Goal: Complete application form

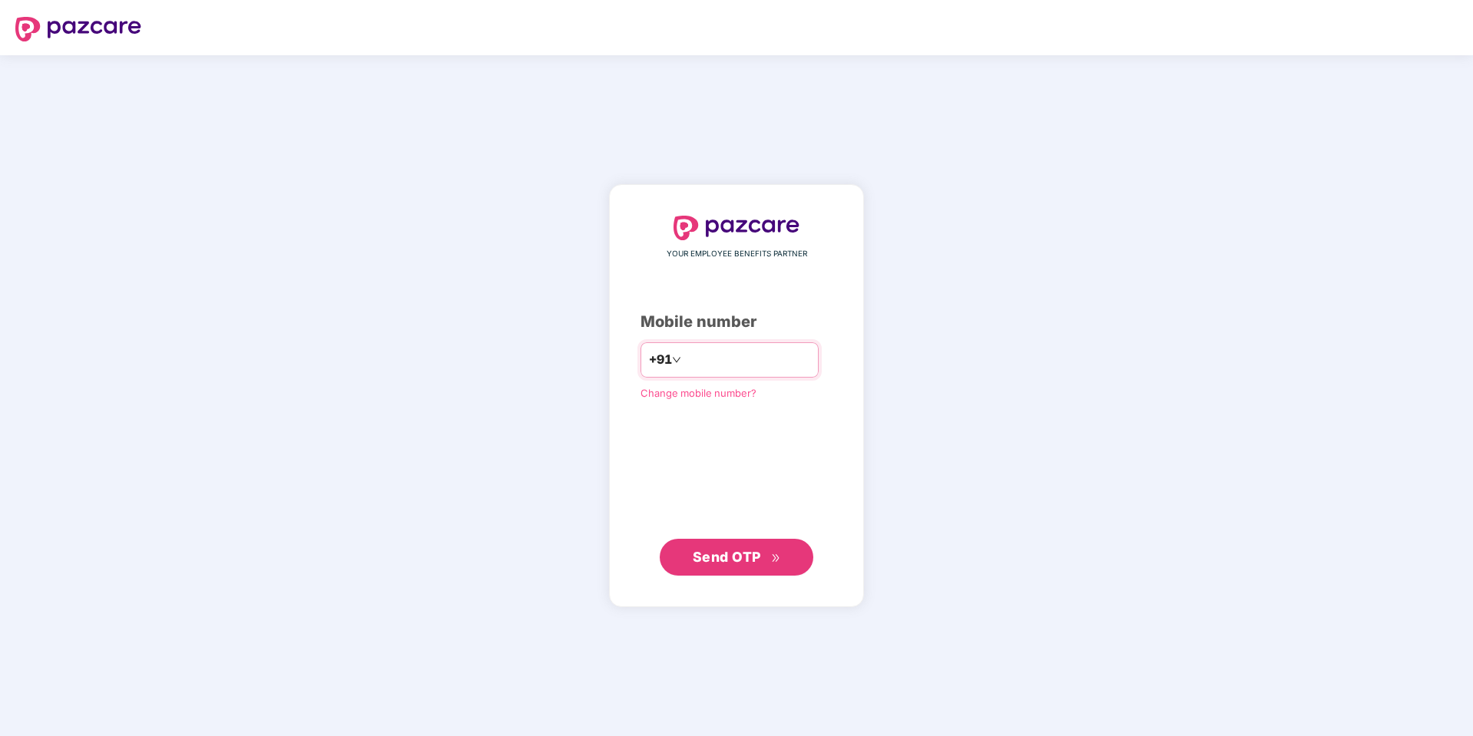
type input "**********"
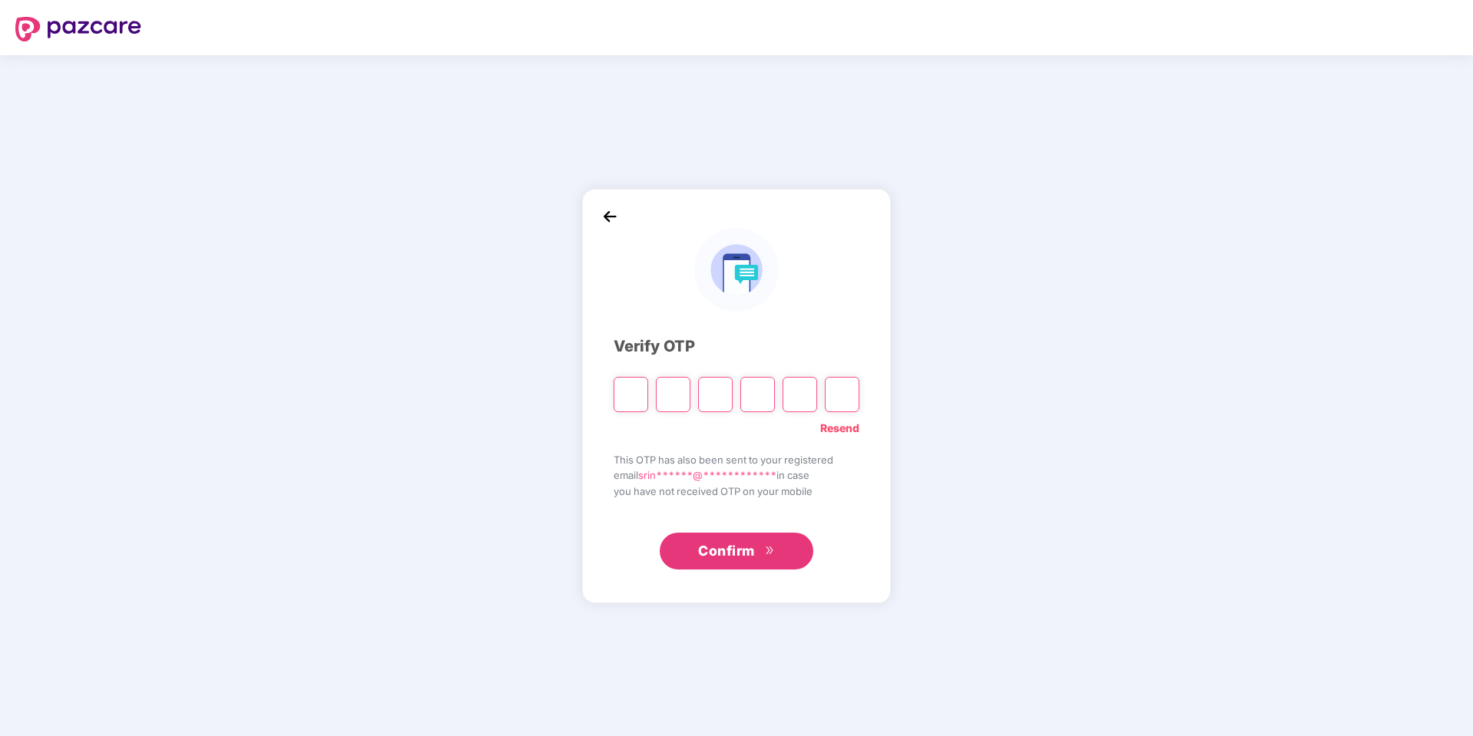
paste input "*"
type input "*"
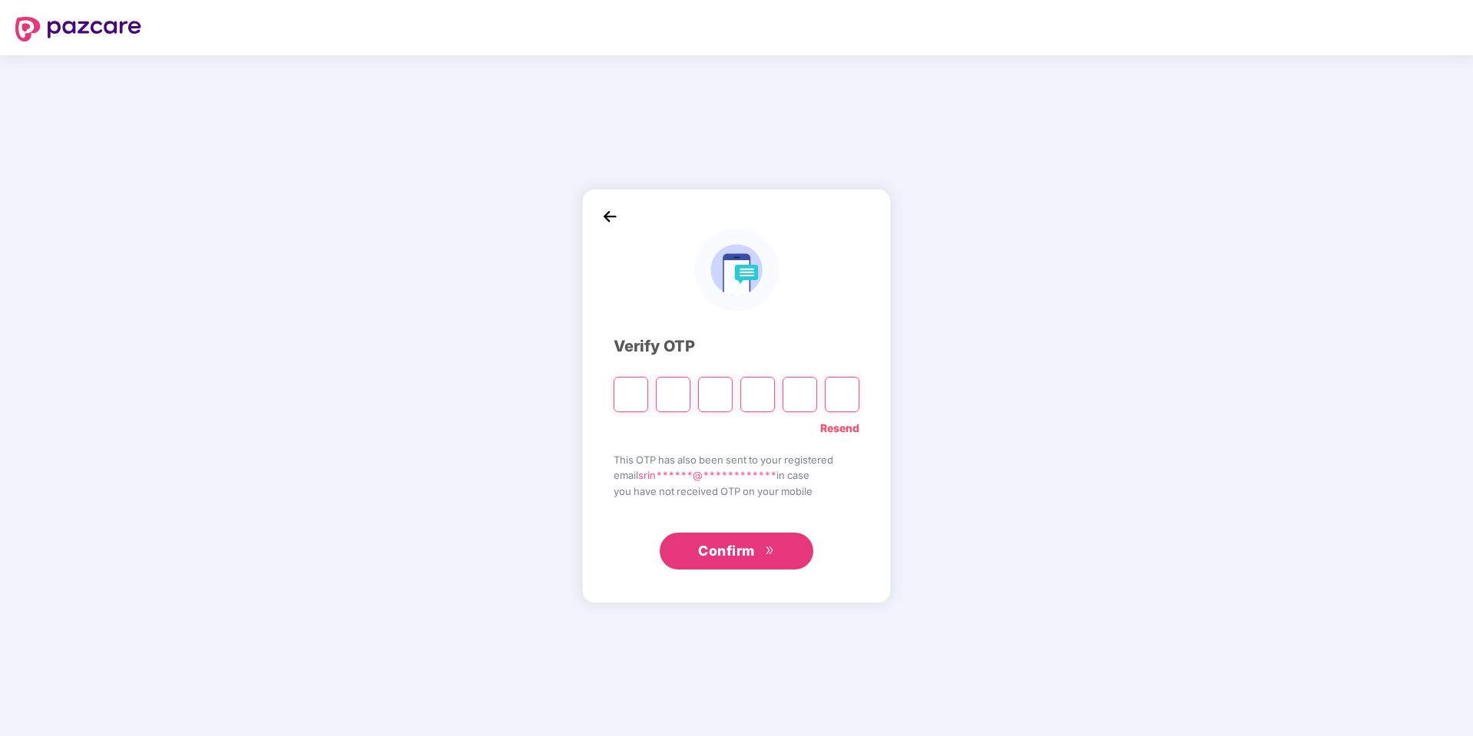
type input "*"
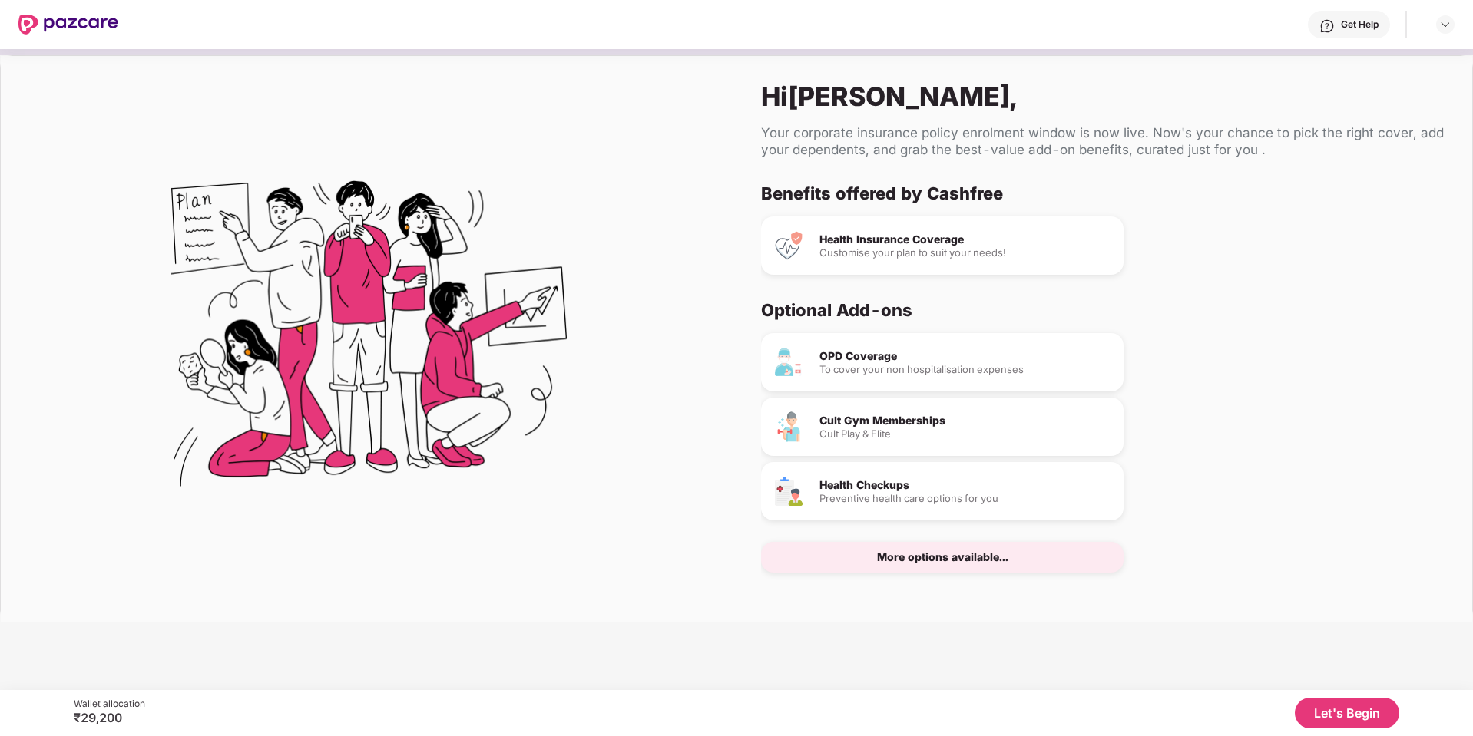
click at [1332, 709] on button "Let's Begin" at bounding box center [1346, 713] width 104 height 31
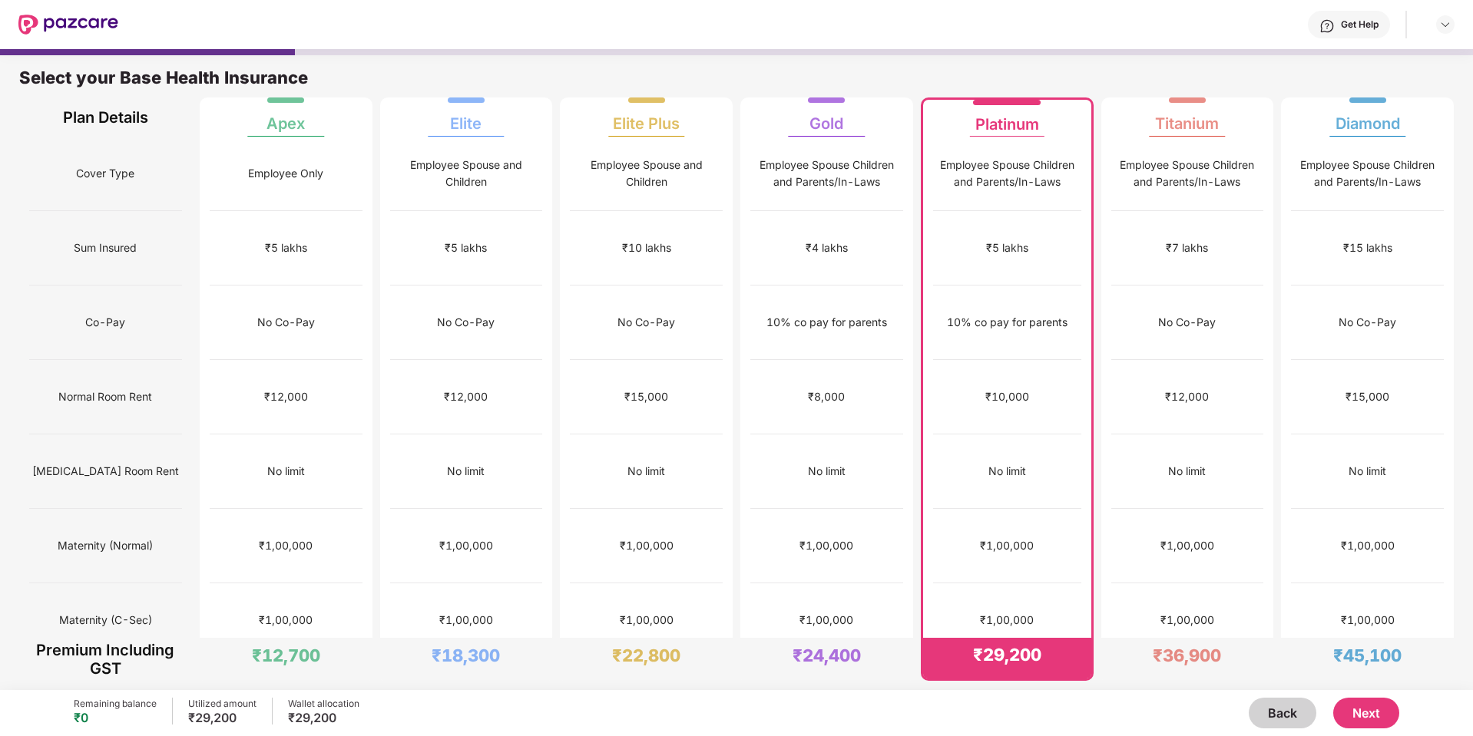
click at [986, 663] on div "₹29,200" at bounding box center [1007, 654] width 68 height 21
click at [977, 215] on div "₹5 lakhs" at bounding box center [1007, 248] width 148 height 74
drag, startPoint x: 969, startPoint y: 124, endPoint x: 1049, endPoint y: 123, distance: 79.9
click at [1050, 123] on div "Platinum" at bounding box center [1007, 118] width 148 height 37
click at [1049, 123] on div "Platinum" at bounding box center [1007, 118] width 148 height 37
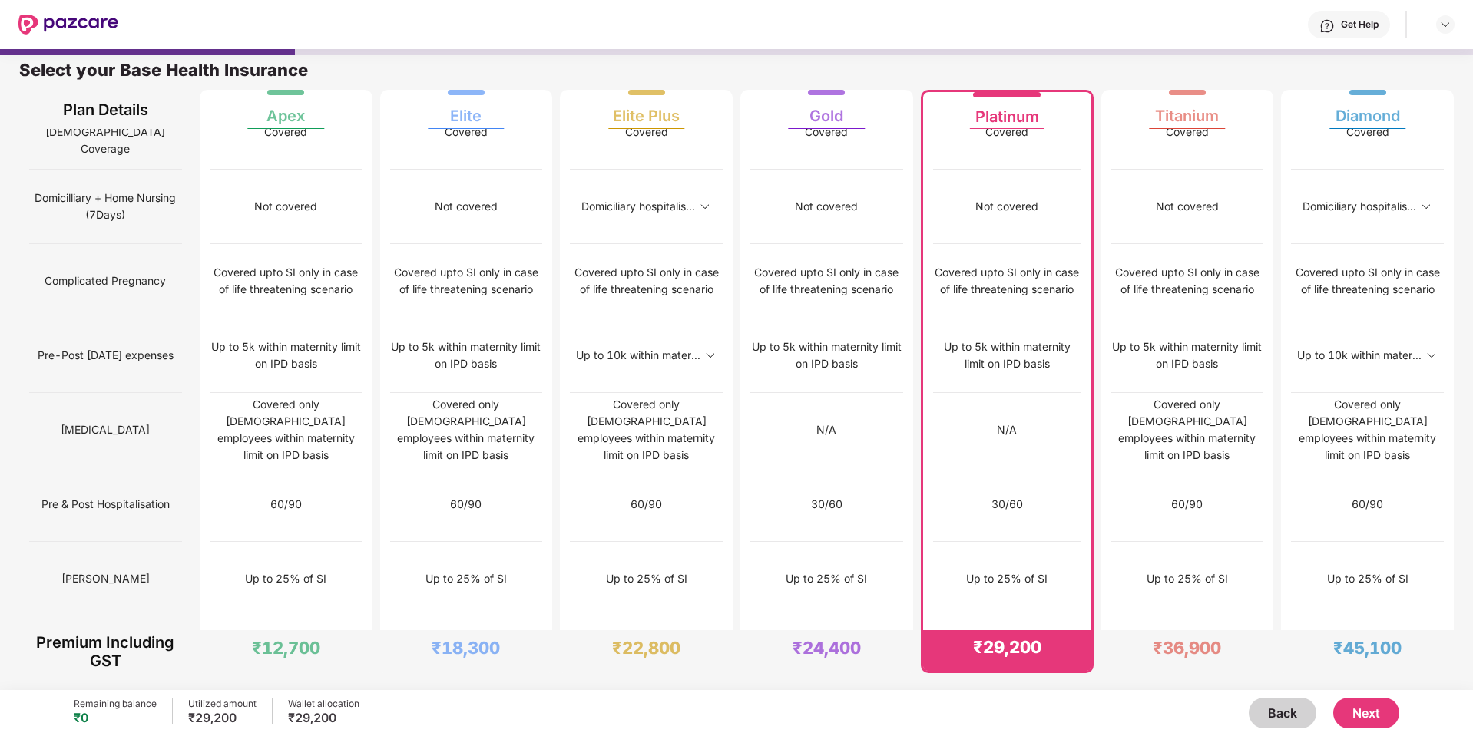
scroll to position [859, 0]
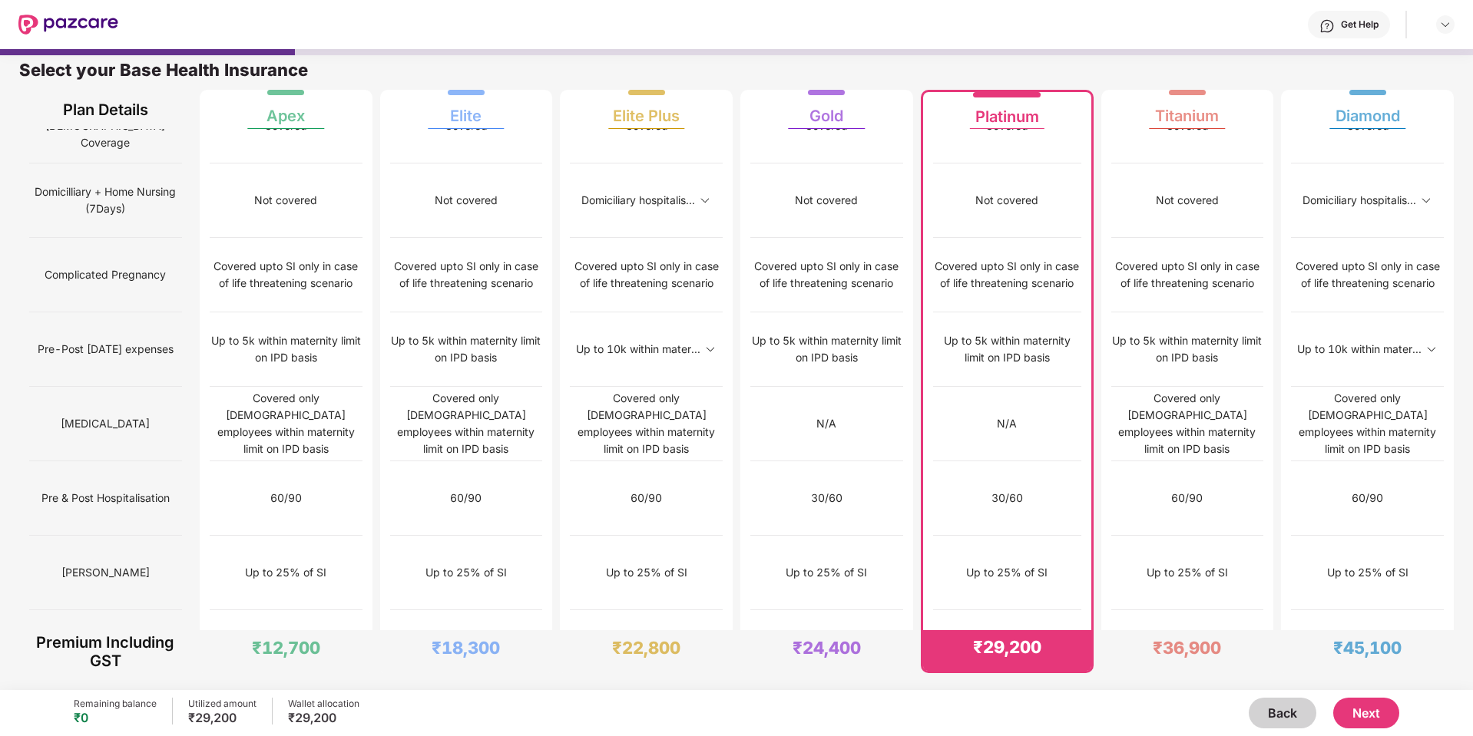
click at [1074, 716] on img at bounding box center [1075, 722] width 12 height 12
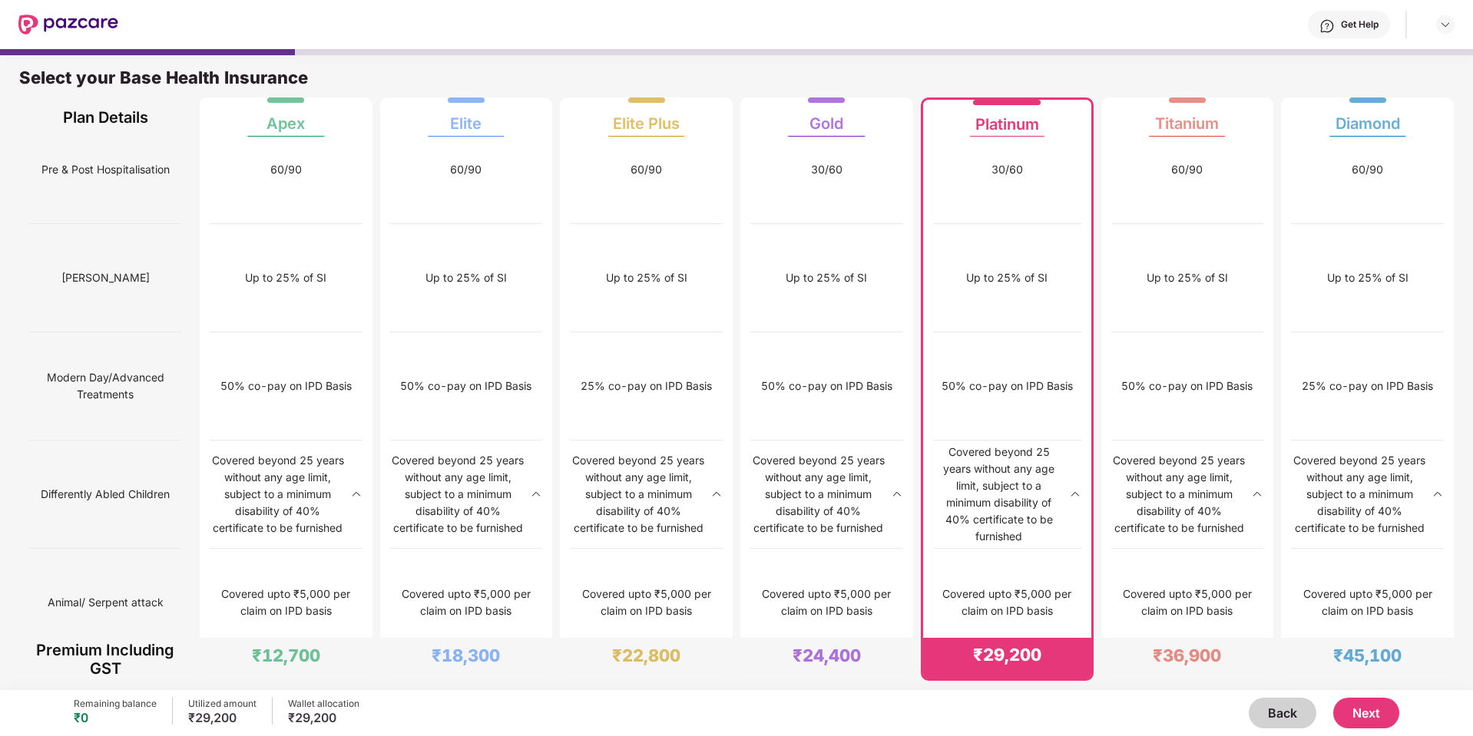
scroll to position [1783, 0]
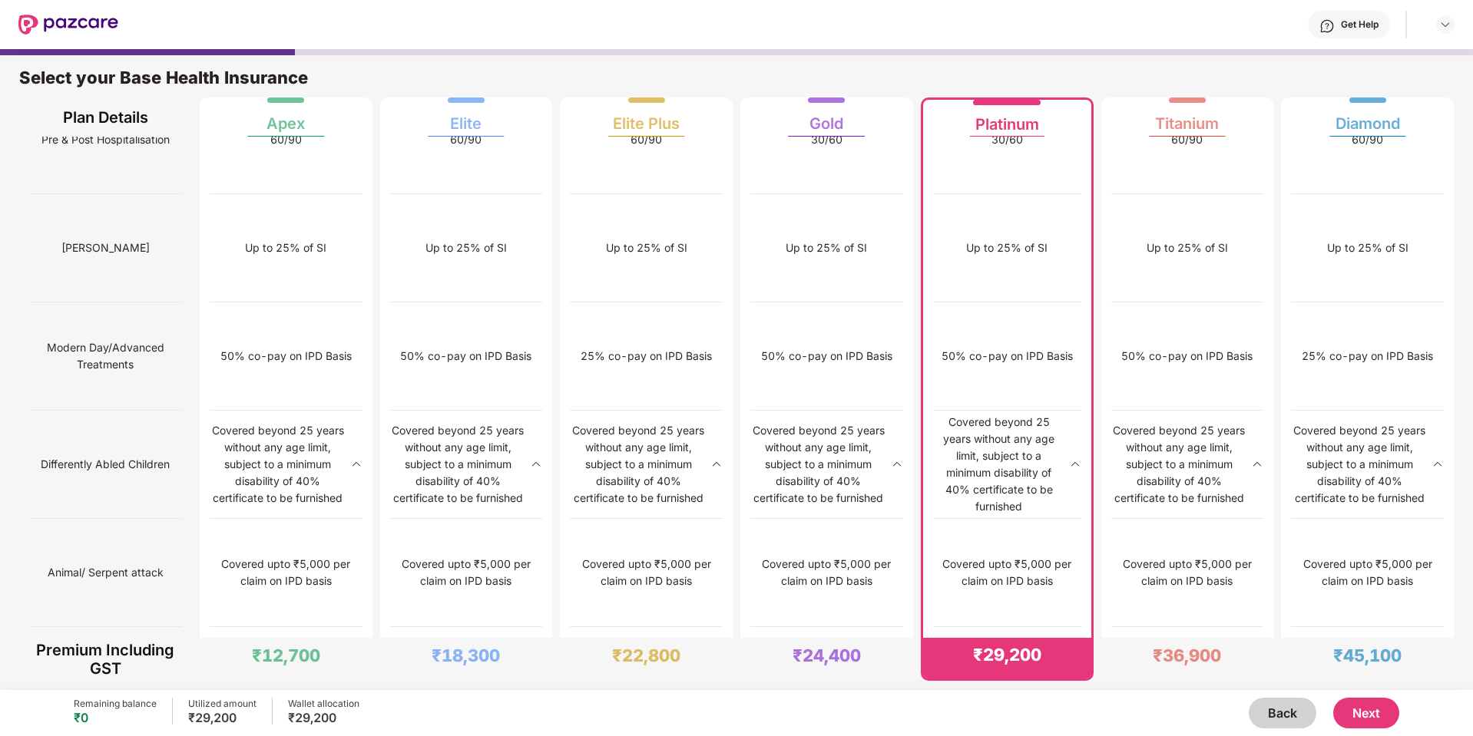
click at [1000, 662] on div "₹29,200" at bounding box center [1007, 654] width 68 height 21
click at [1368, 712] on button "Next" at bounding box center [1366, 713] width 66 height 31
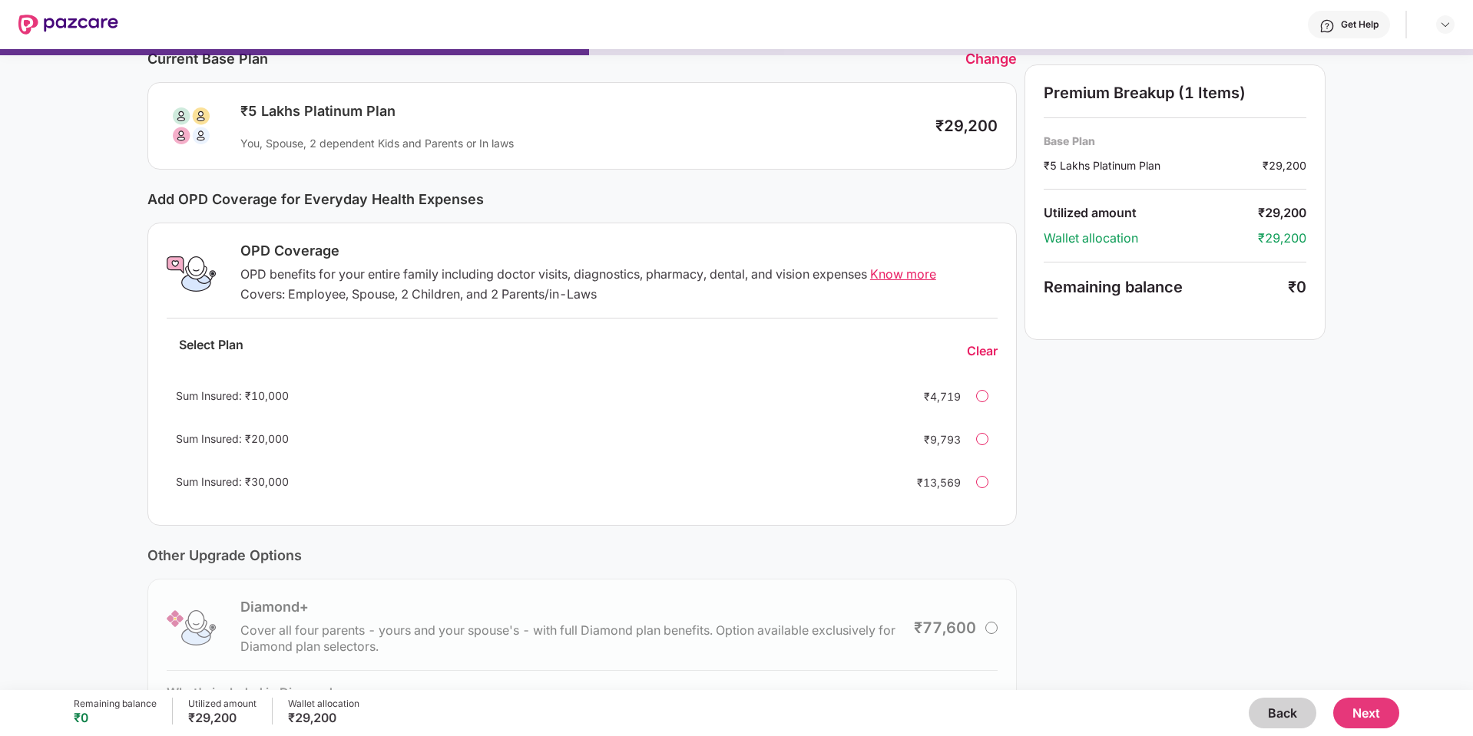
scroll to position [0, 0]
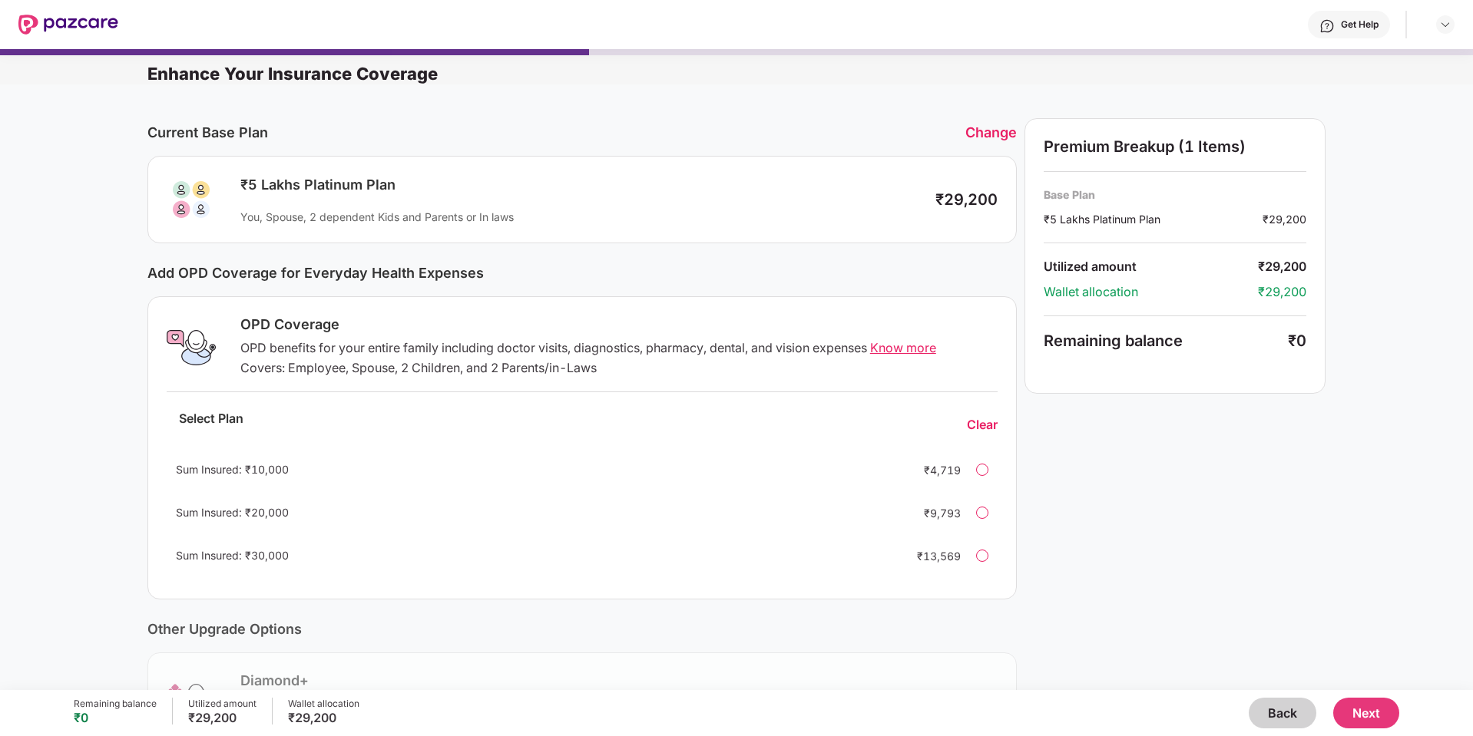
click at [1377, 721] on button "Next" at bounding box center [1366, 713] width 66 height 31
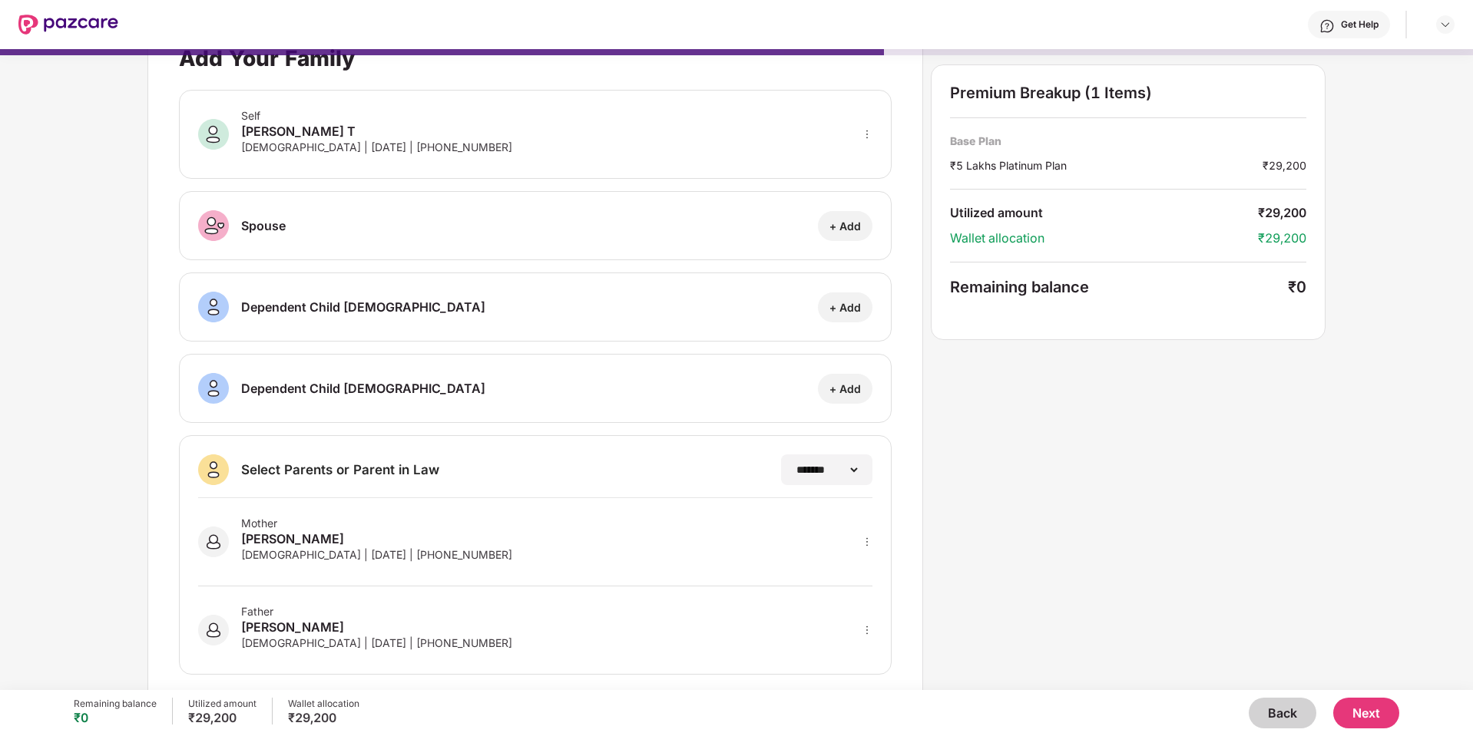
scroll to position [33, 0]
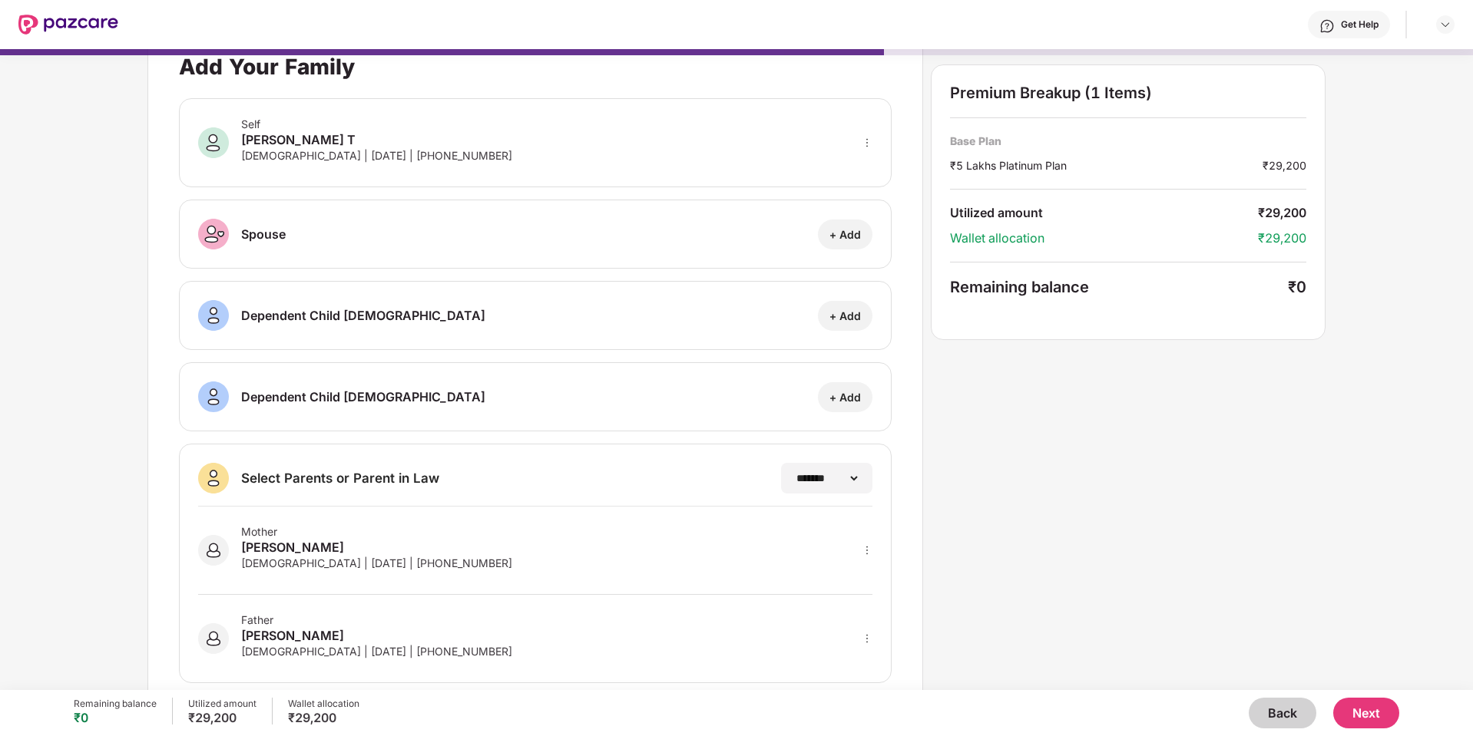
click at [425, 493] on div "Select Parents or Parent in Law" at bounding box center [318, 478] width 241 height 31
click at [365, 479] on div "Select Parents or Parent in Law" at bounding box center [340, 478] width 198 height 17
click at [419, 541] on div "[PERSON_NAME]" at bounding box center [376, 547] width 271 height 18
click at [291, 547] on div "[PERSON_NAME]" at bounding box center [376, 547] width 271 height 18
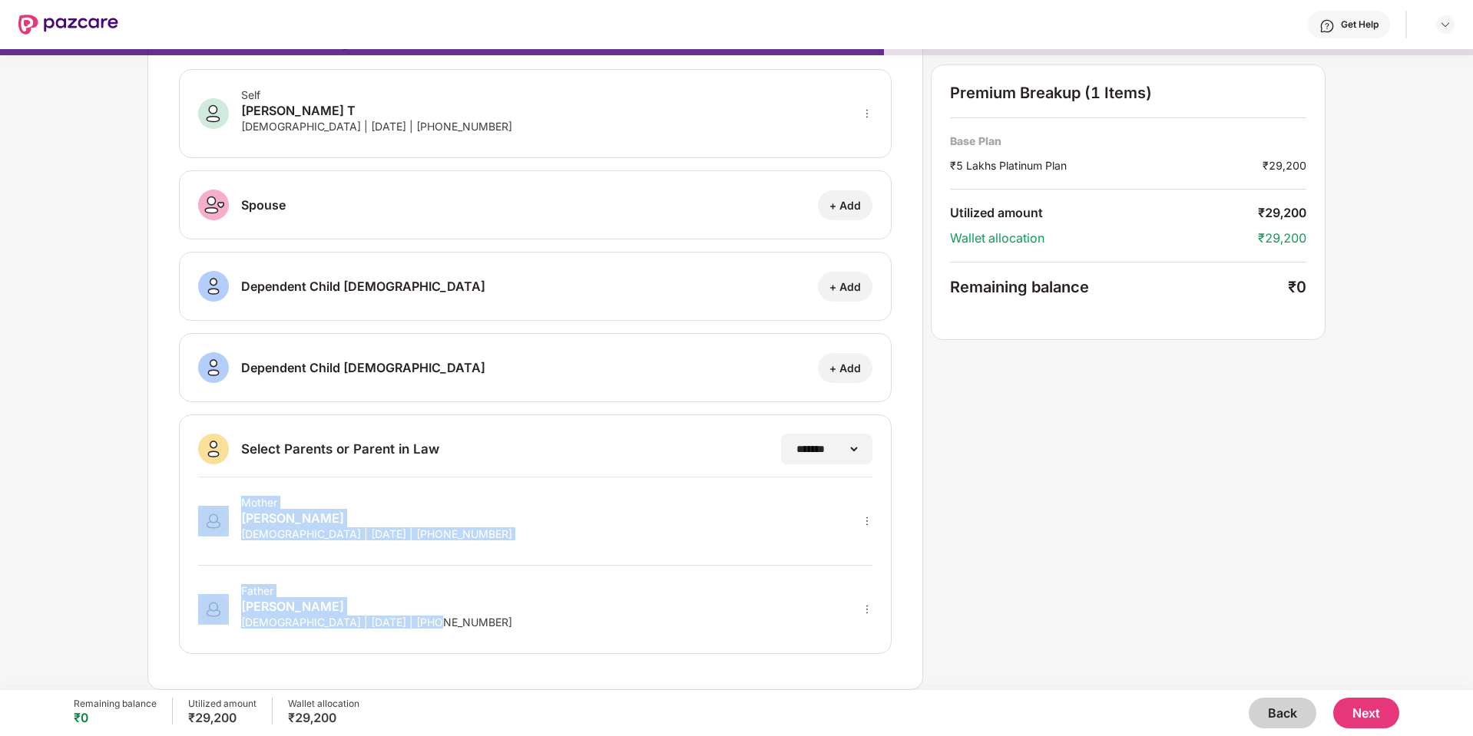
drag, startPoint x: 468, startPoint y: 633, endPoint x: 222, endPoint y: 503, distance: 278.5
click at [222, 503] on div "**********" at bounding box center [535, 535] width 713 height 240
click at [590, 540] on div "Mother [PERSON_NAME] [DEMOGRAPHIC_DATA] | [DATE] | [PHONE_NUMBER]" at bounding box center [535, 522] width 674 height 88
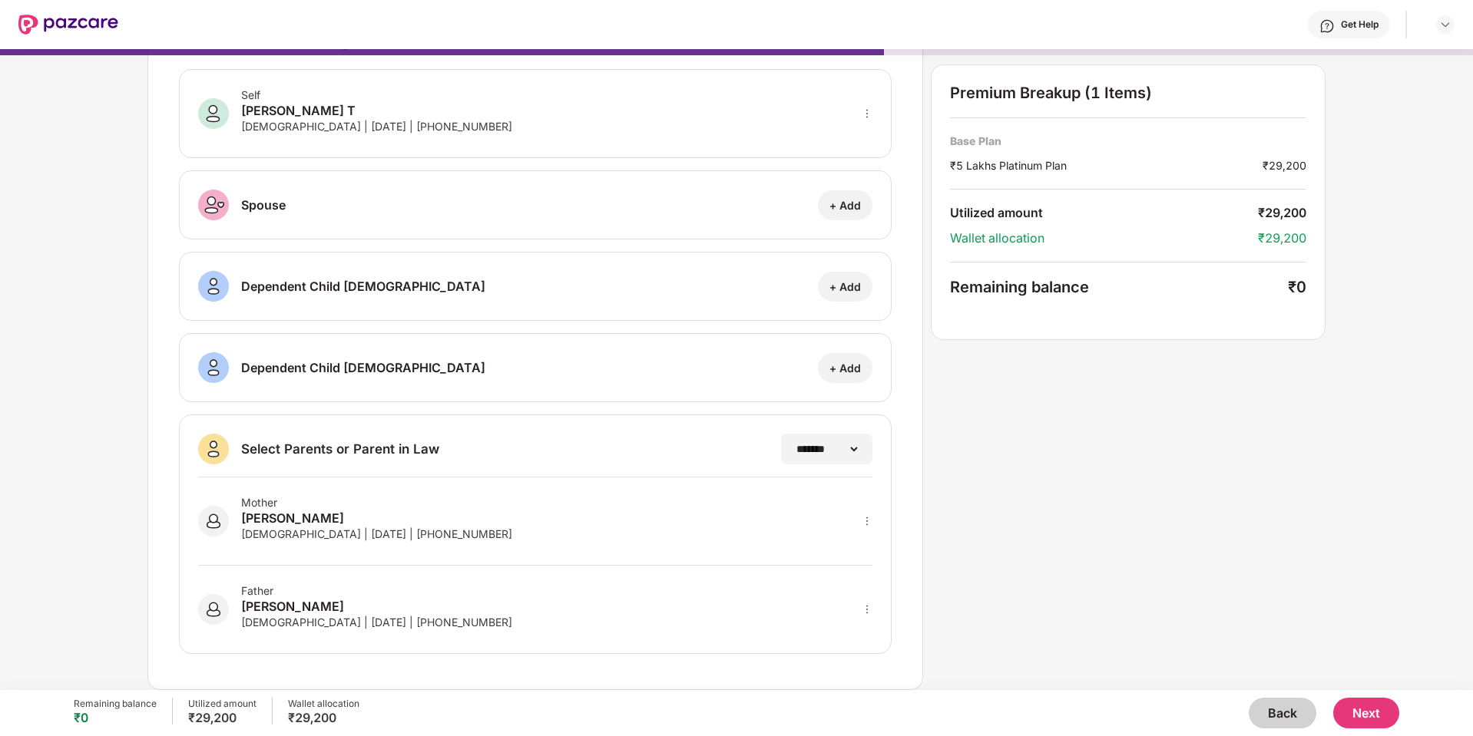
click at [1373, 710] on button "Next" at bounding box center [1366, 713] width 66 height 31
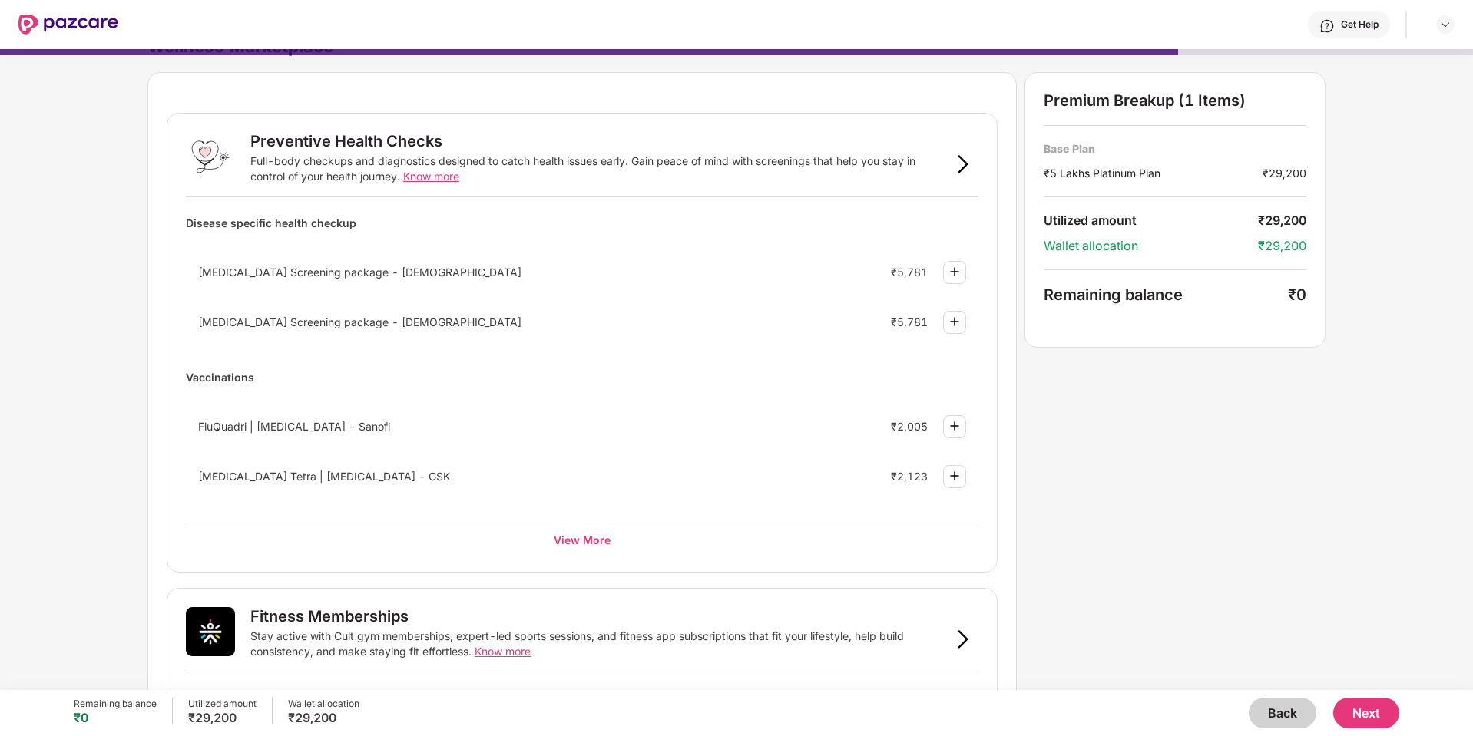
scroll to position [0, 0]
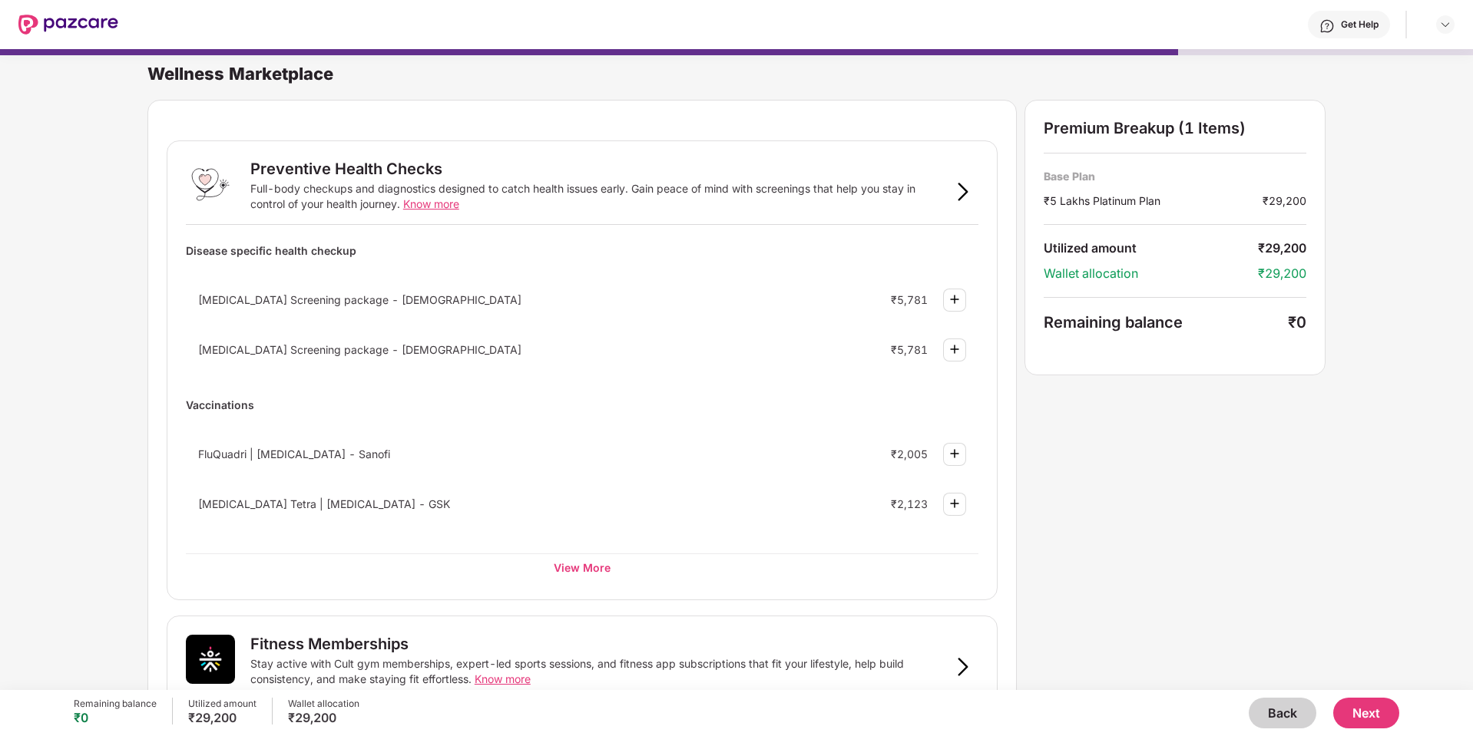
click at [1381, 715] on button "Next" at bounding box center [1366, 713] width 66 height 31
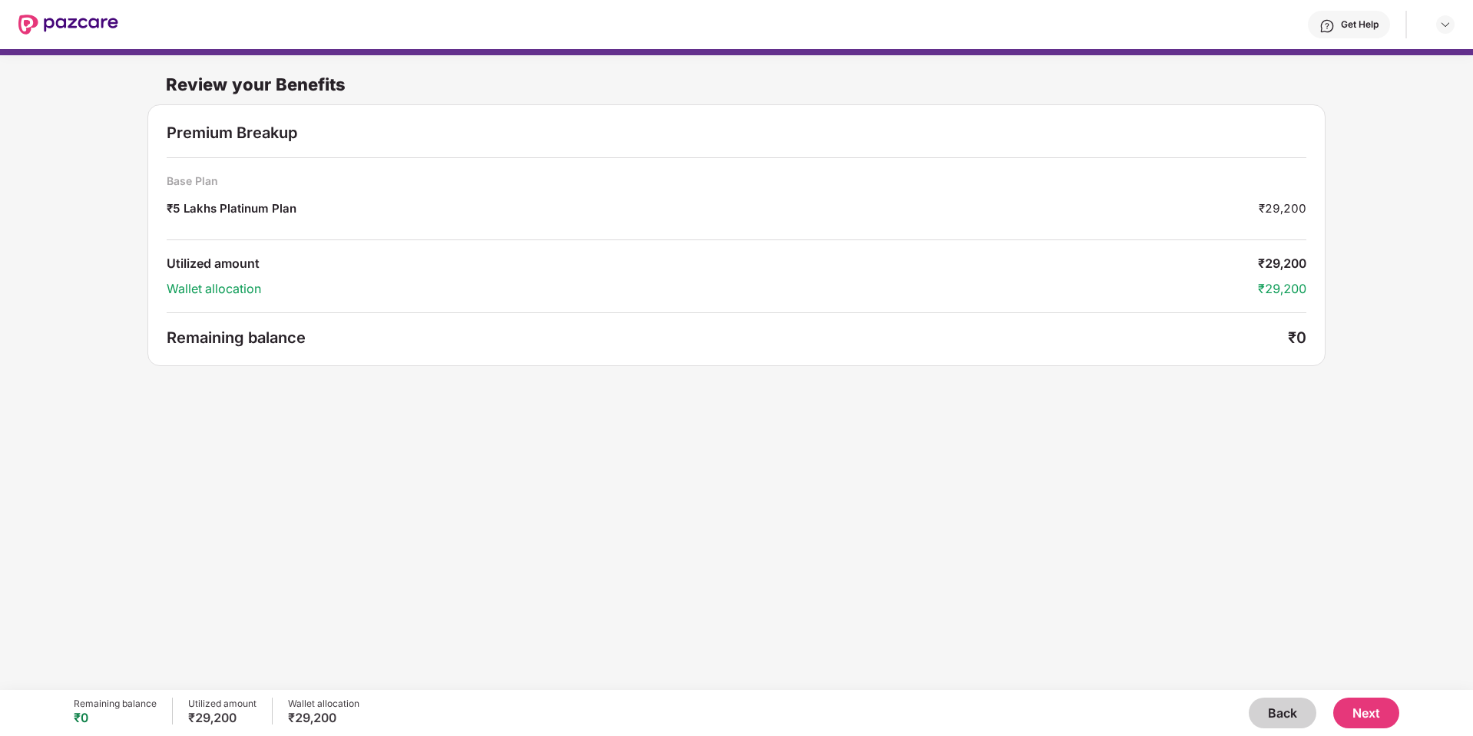
click at [1359, 703] on button "Next" at bounding box center [1366, 713] width 66 height 31
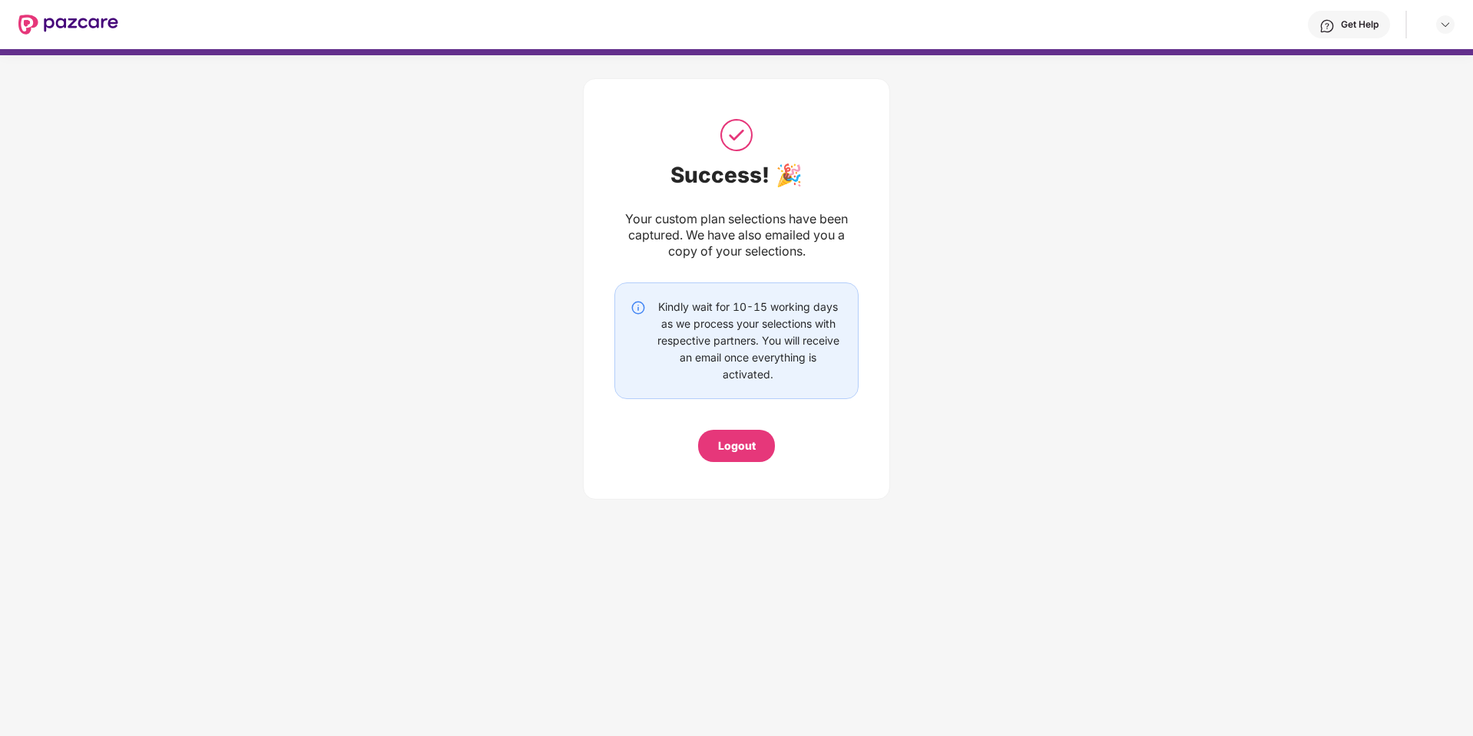
click at [724, 445] on div "Logout" at bounding box center [737, 446] width 38 height 17
